Goal: Task Accomplishment & Management: Use online tool/utility

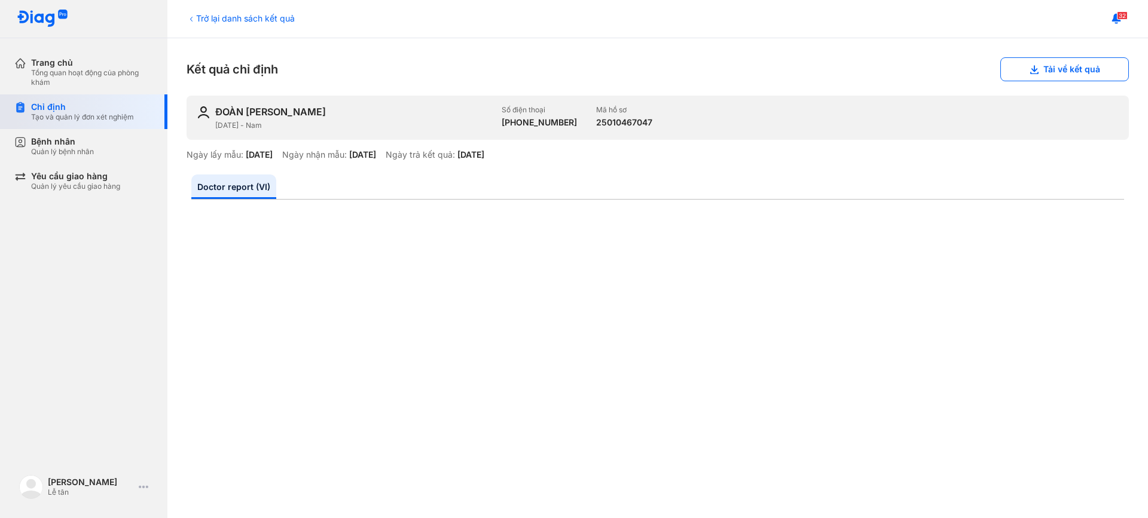
click at [47, 111] on div "Chỉ định" at bounding box center [82, 107] width 103 height 11
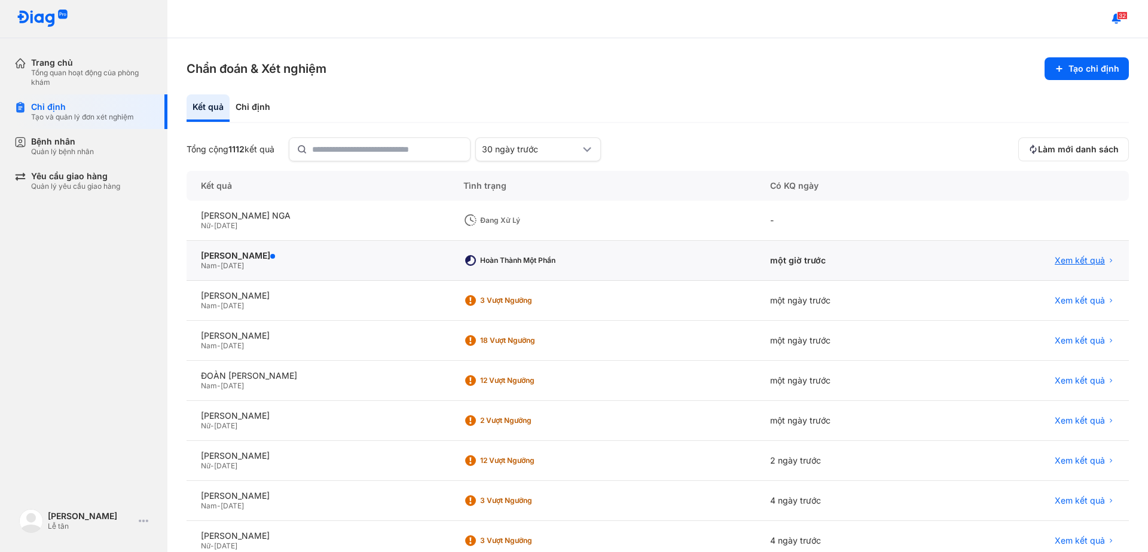
click at [1068, 261] on span "Xem kết quả" at bounding box center [1079, 260] width 50 height 11
click at [61, 112] on div "Chỉ định" at bounding box center [82, 107] width 103 height 11
click at [57, 108] on div "Chỉ định" at bounding box center [82, 107] width 103 height 11
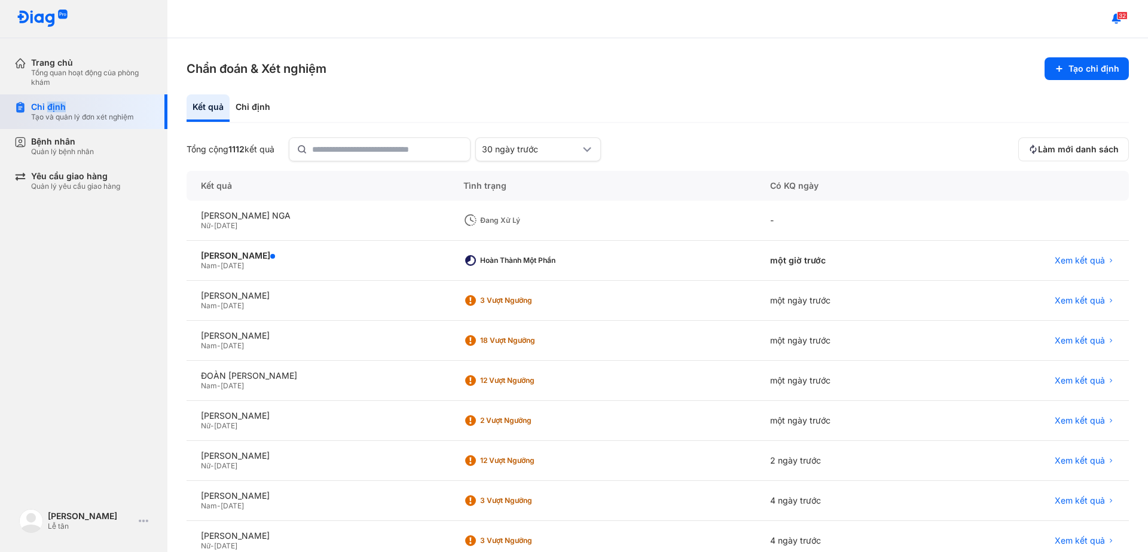
click at [57, 108] on div "Chỉ định" at bounding box center [82, 107] width 103 height 11
click at [29, 102] on div "Chỉ định Tạo và quản lý đơn xét nghiệm" at bounding box center [90, 111] width 153 height 35
click at [32, 104] on div "Chỉ định" at bounding box center [82, 107] width 103 height 11
